Goal: Check status: Check status

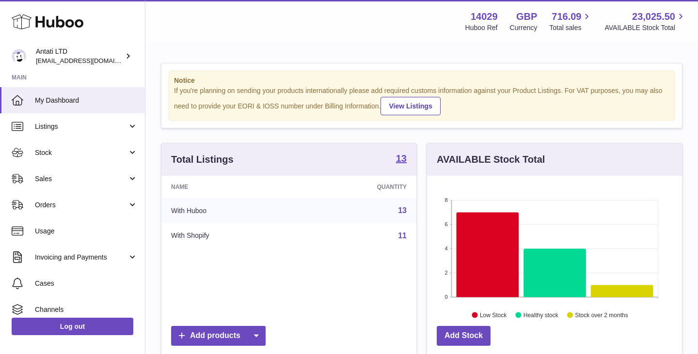
scroll to position [151, 255]
click at [474, 221] on icon at bounding box center [488, 254] width 63 height 85
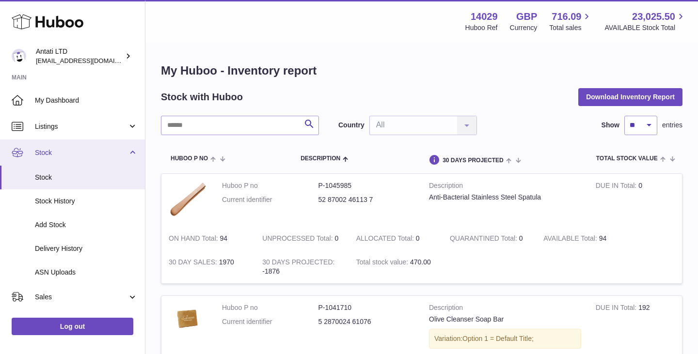
click at [83, 151] on span "Stock" at bounding box center [81, 152] width 93 height 9
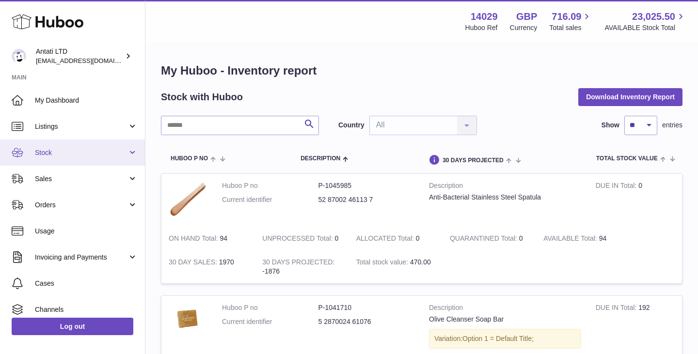
click at [83, 151] on span "Stock" at bounding box center [81, 152] width 93 height 9
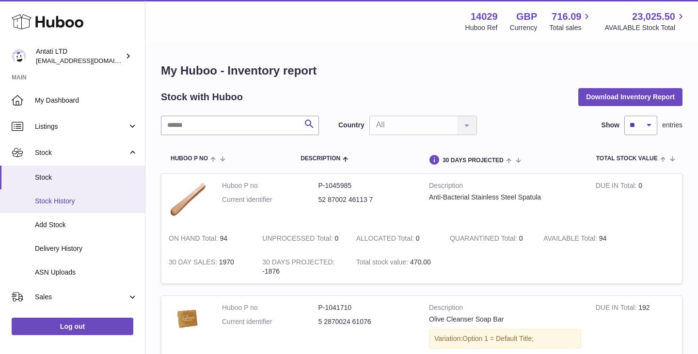
click at [63, 203] on span "Stock History" at bounding box center [86, 201] width 103 height 9
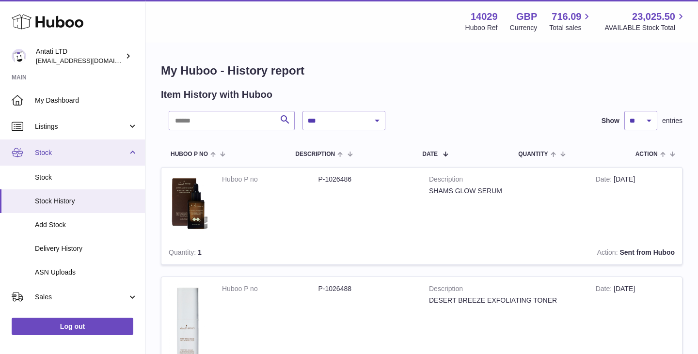
click at [74, 159] on link "Stock" at bounding box center [72, 153] width 145 height 26
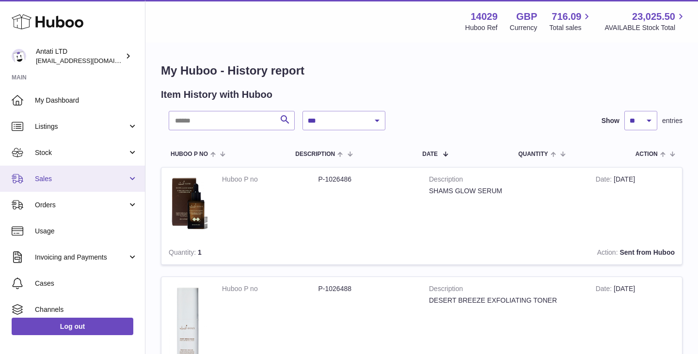
click at [67, 176] on span "Sales" at bounding box center [81, 179] width 93 height 9
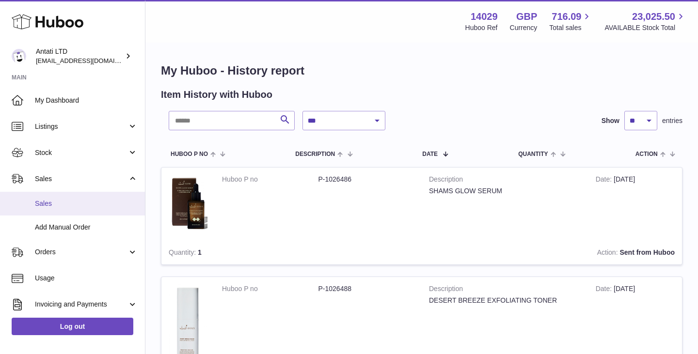
click at [48, 201] on span "Sales" at bounding box center [86, 203] width 103 height 9
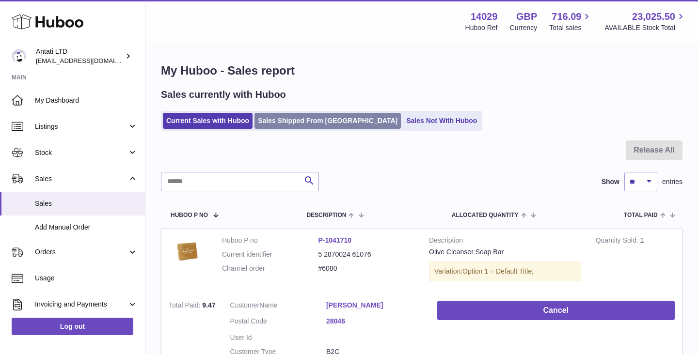
click at [291, 126] on link "Sales Shipped From [GEOGRAPHIC_DATA]" at bounding box center [328, 121] width 146 height 16
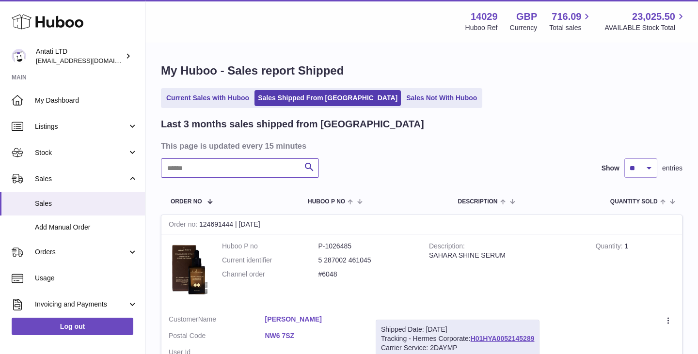
click at [233, 169] on input "text" at bounding box center [240, 168] width 158 height 19
paste input "**********"
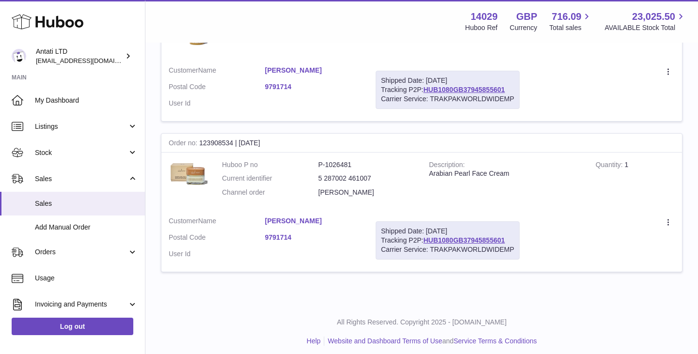
scroll to position [736, 0]
type input "**********"
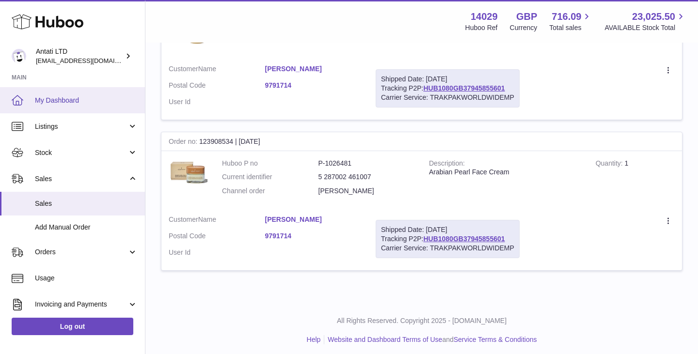
click at [86, 103] on span "My Dashboard" at bounding box center [86, 100] width 103 height 9
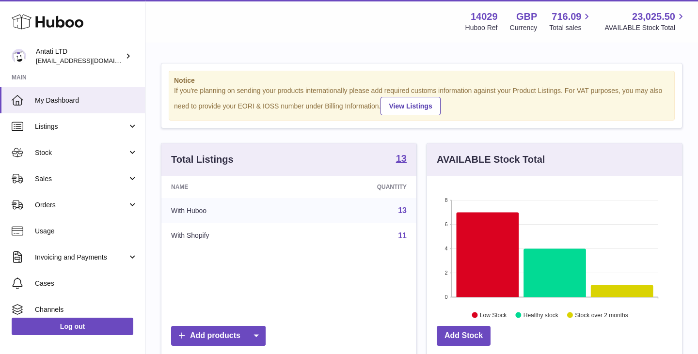
scroll to position [151, 255]
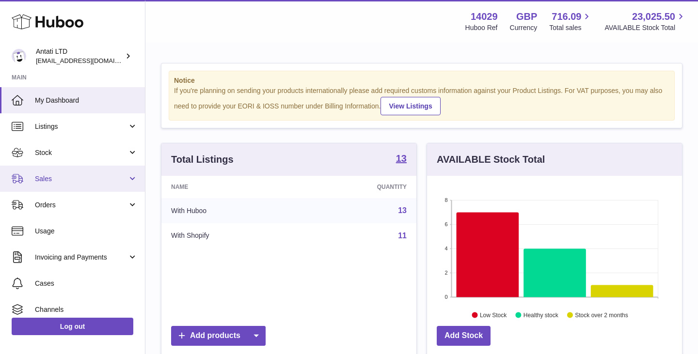
click at [99, 183] on span "Sales" at bounding box center [81, 179] width 93 height 9
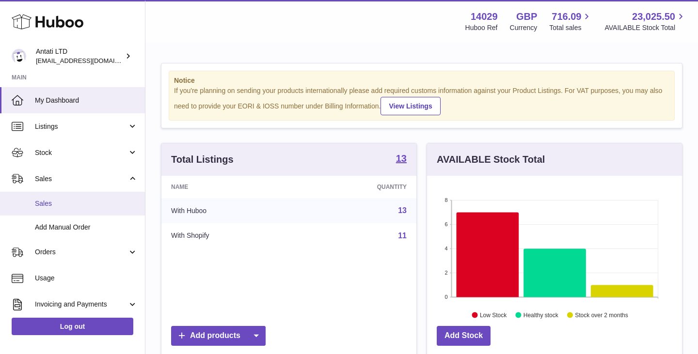
click at [50, 203] on span "Sales" at bounding box center [86, 203] width 103 height 9
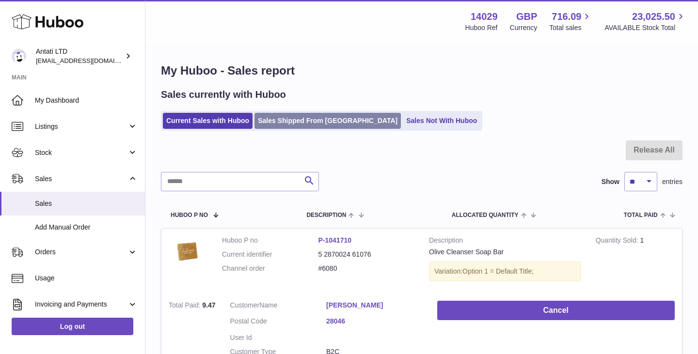
click at [291, 118] on link "Sales Shipped From [GEOGRAPHIC_DATA]" at bounding box center [328, 121] width 146 height 16
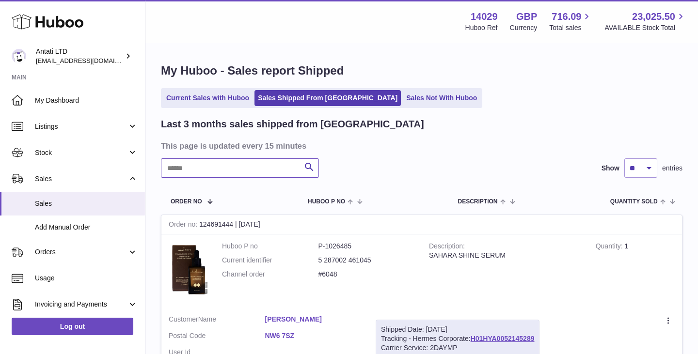
click at [237, 172] on input "text" at bounding box center [240, 168] width 158 height 19
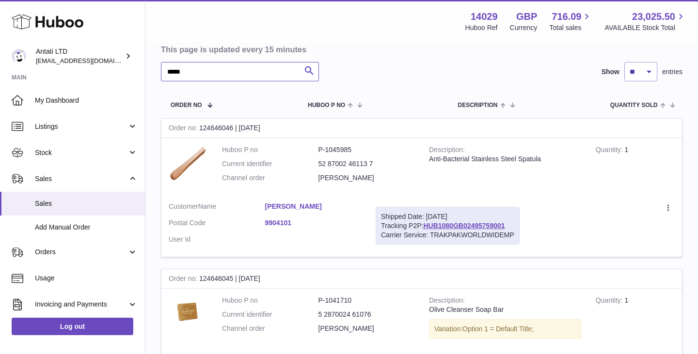
scroll to position [107, 0]
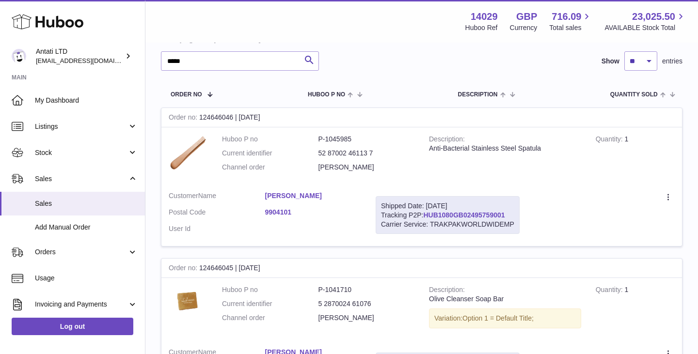
click at [443, 218] on link "HUB1080GB02495759001" at bounding box center [463, 215] width 81 height 8
click at [231, 67] on input "*****" at bounding box center [240, 60] width 158 height 19
type input "******"
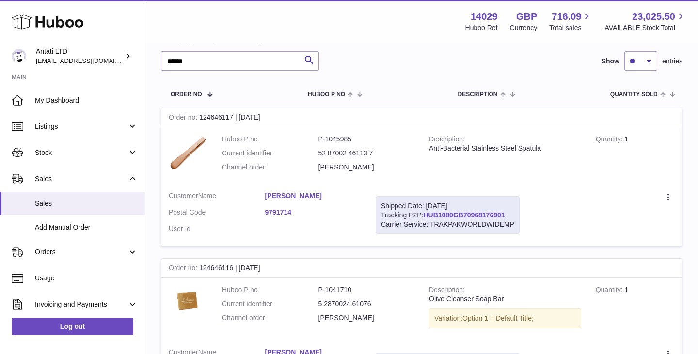
click at [455, 216] on link "HUB1080GB70968176901" at bounding box center [463, 215] width 81 height 8
